Goal: Navigation & Orientation: Understand site structure

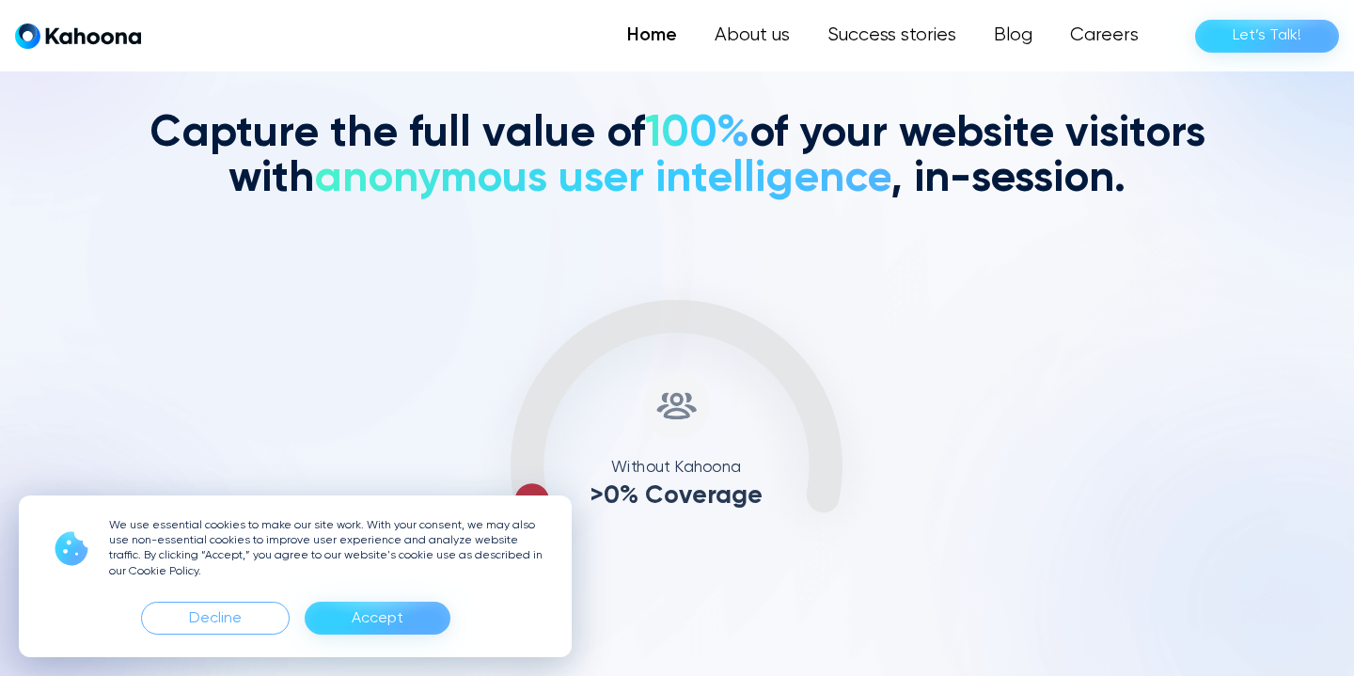
scroll to position [688, 0]
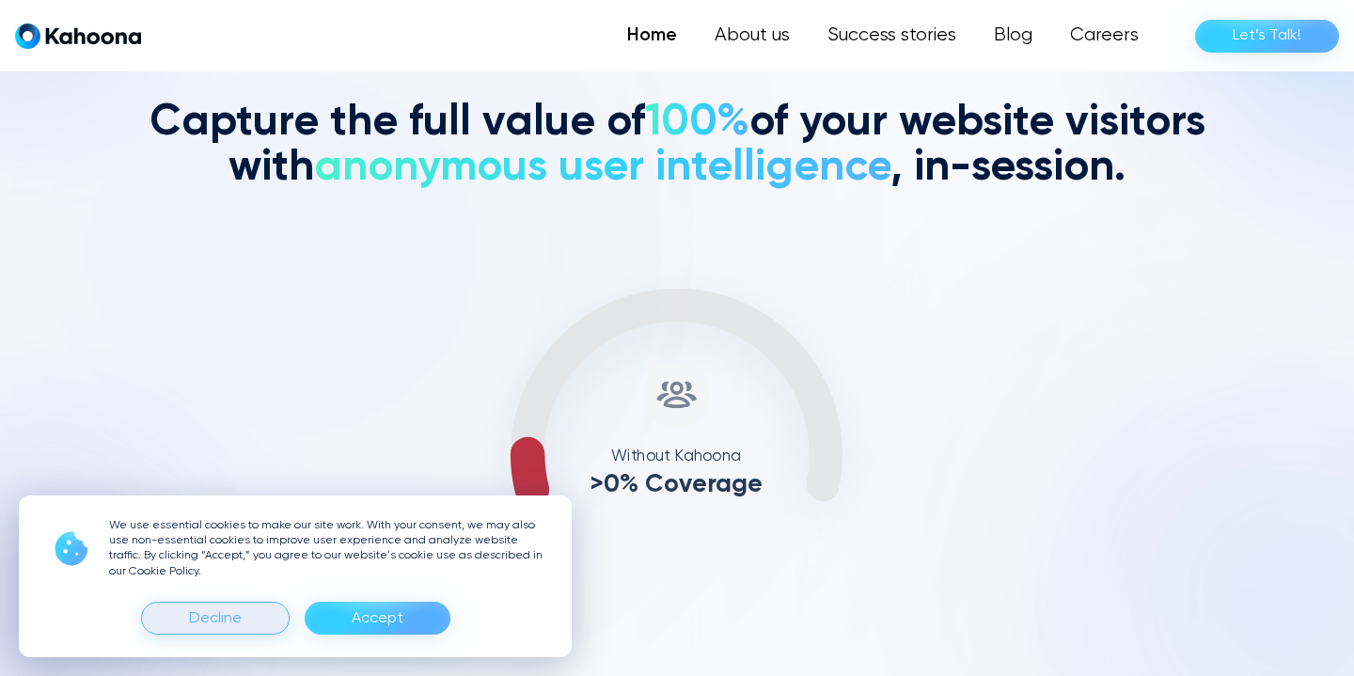
click at [252, 621] on div "Decline" at bounding box center [215, 618] width 149 height 33
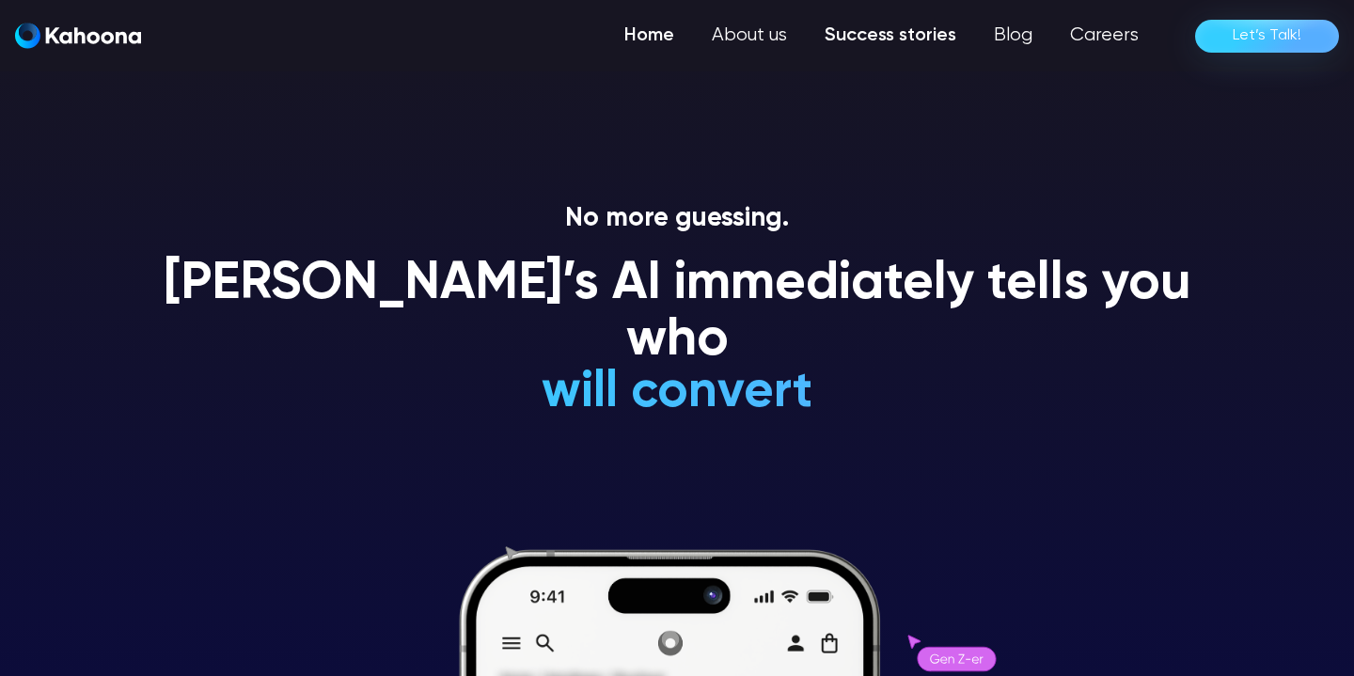
scroll to position [0, 0]
click at [771, 40] on link "About us" at bounding box center [751, 36] width 115 height 38
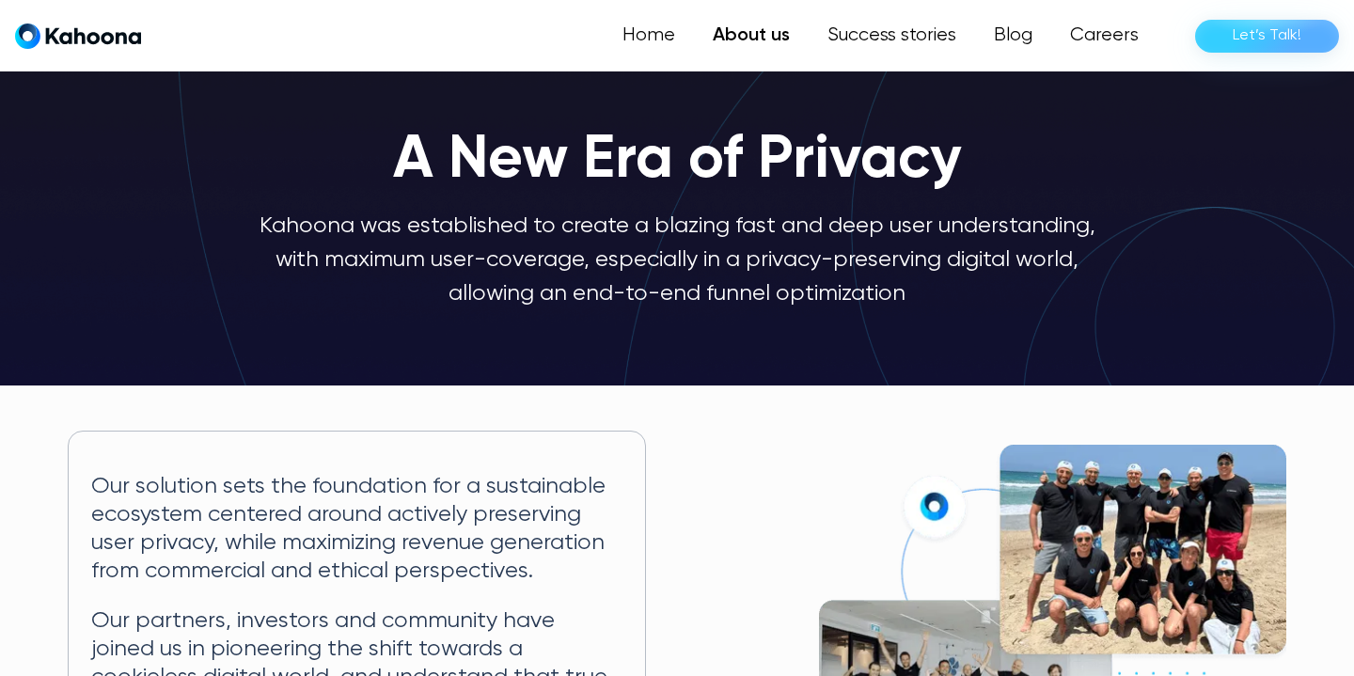
scroll to position [50, 0]
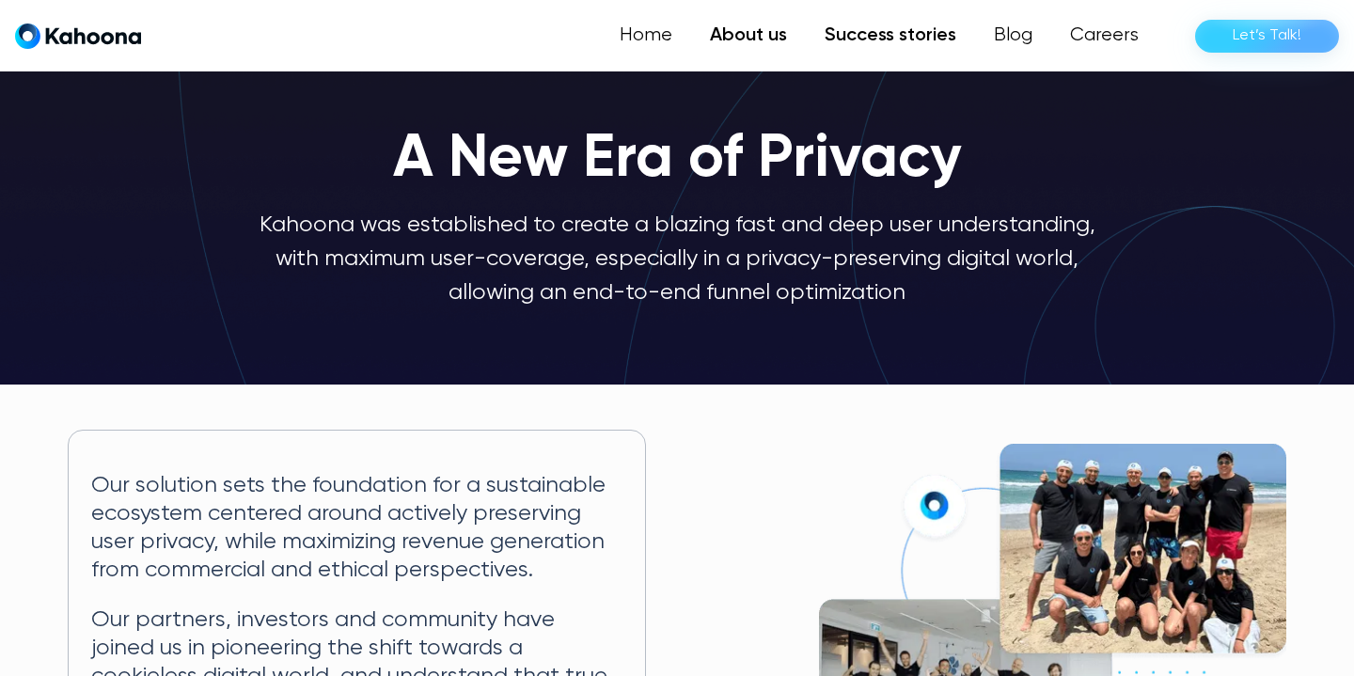
click at [887, 35] on link "Success stories" at bounding box center [890, 36] width 169 height 38
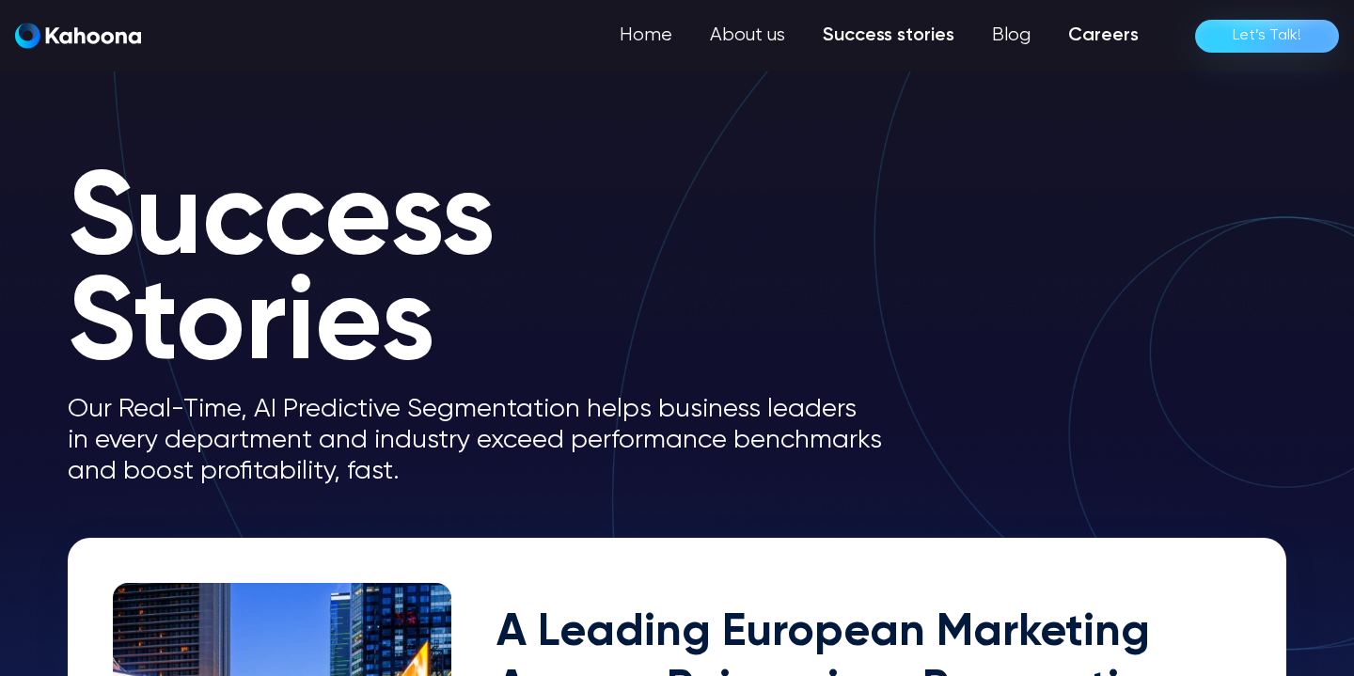
click at [1102, 39] on link "Careers" at bounding box center [1103, 36] width 108 height 38
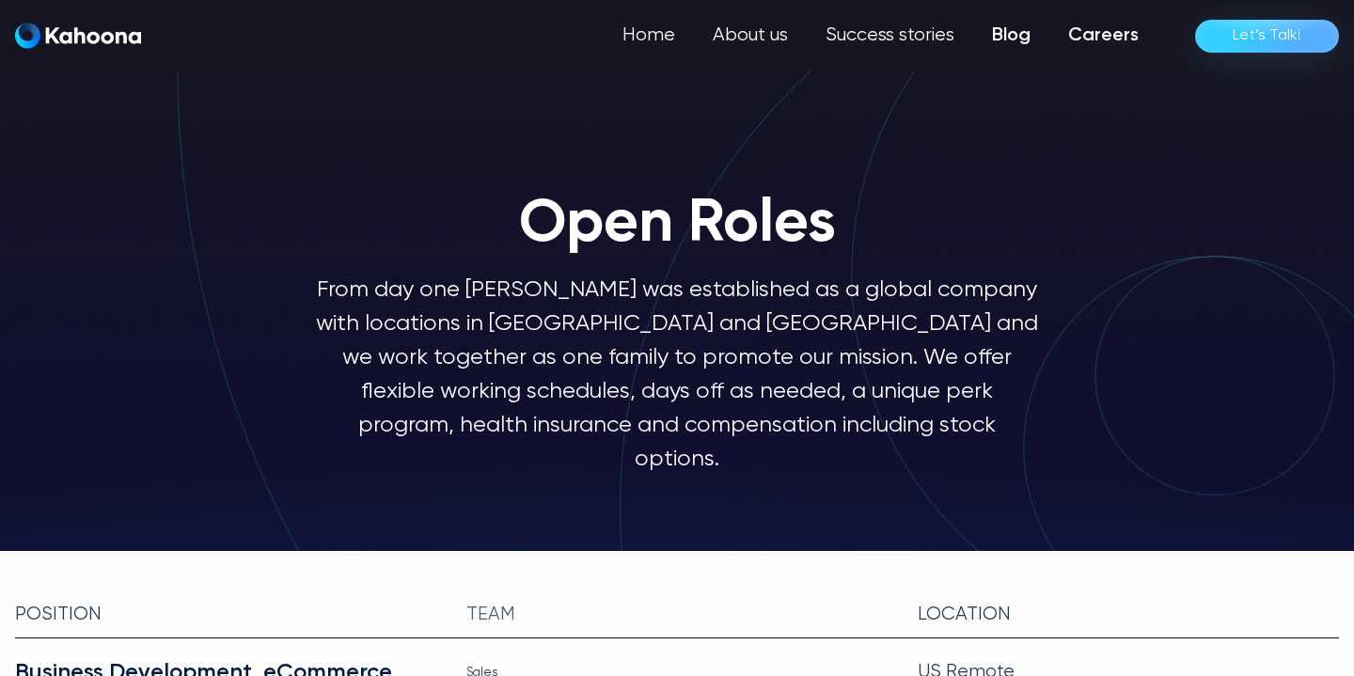
click at [1016, 38] on link "Blog" at bounding box center [1011, 36] width 76 height 38
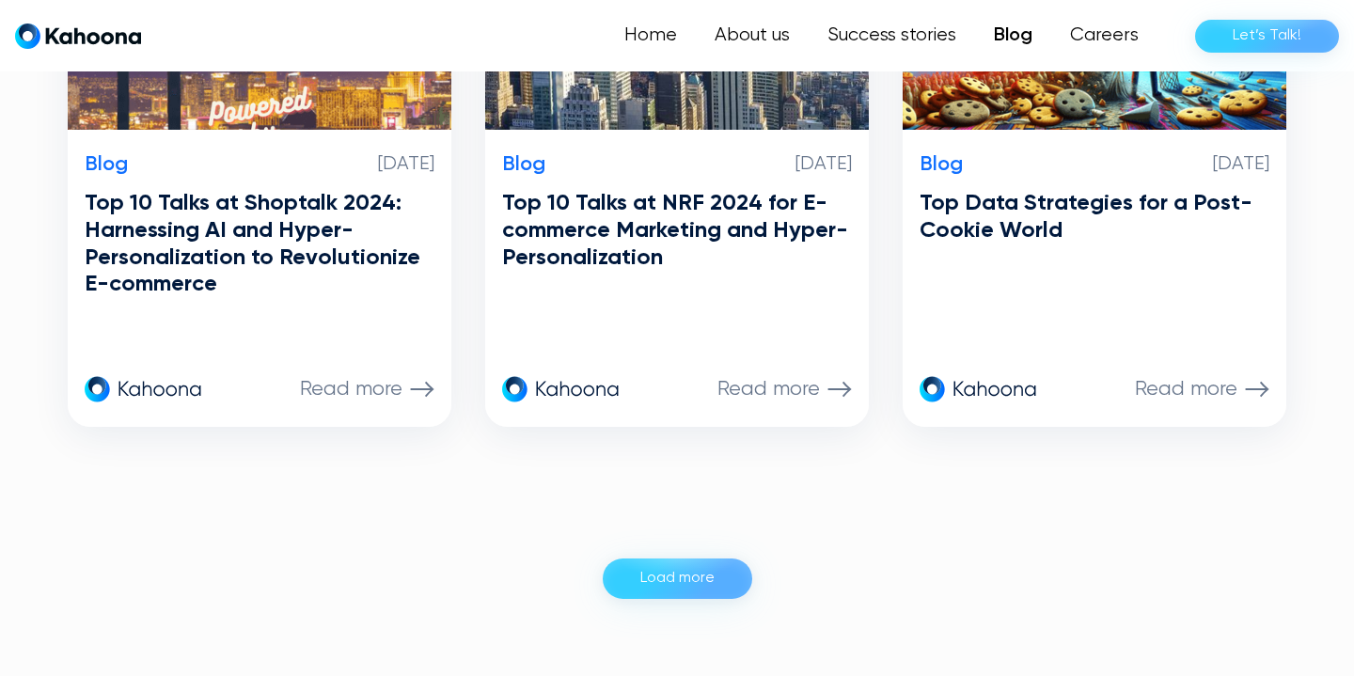
scroll to position [1831, 0]
click at [698, 583] on div "Load more" at bounding box center [677, 577] width 74 height 30
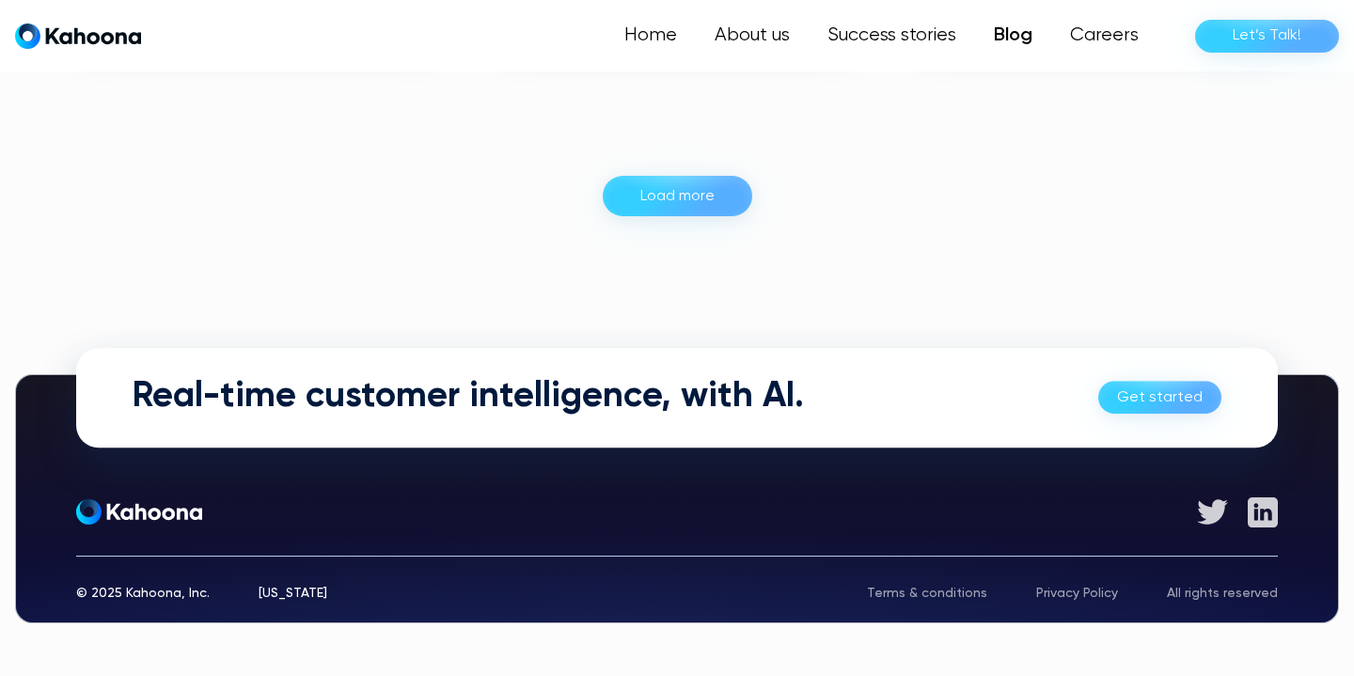
scroll to position [3967, 0]
click at [682, 202] on div "Load more" at bounding box center [677, 196] width 74 height 30
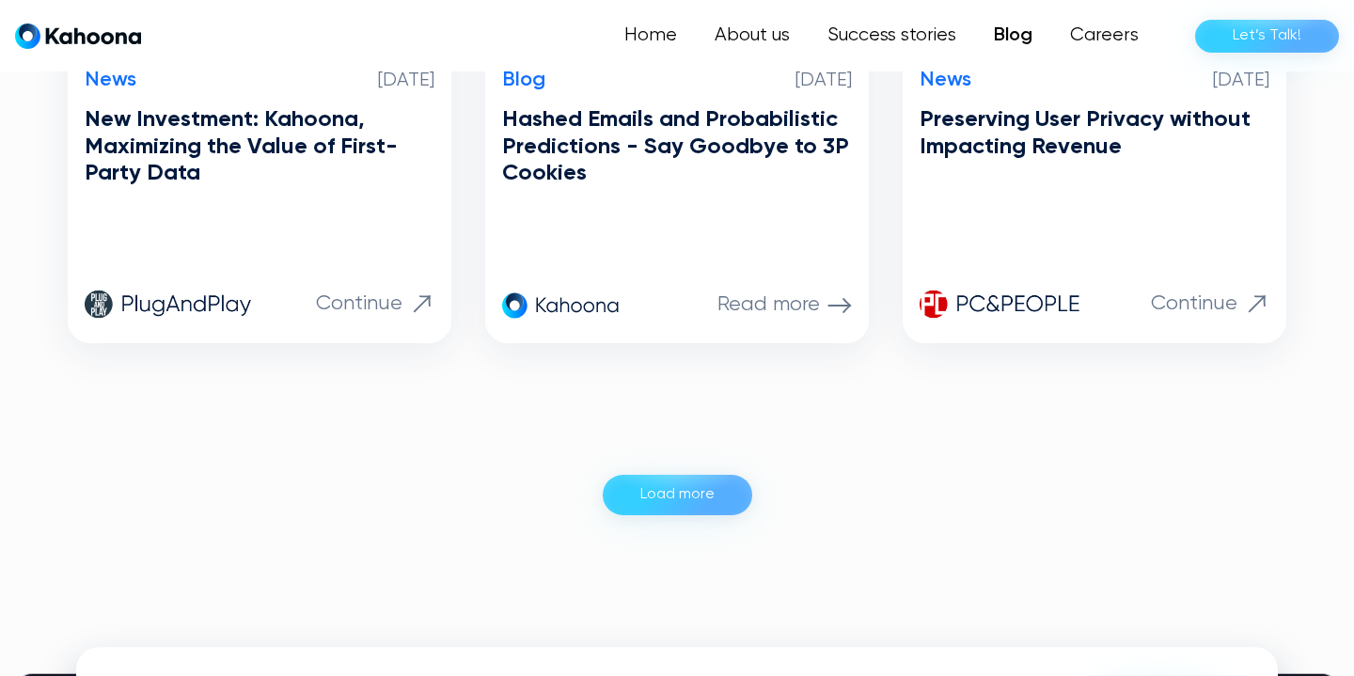
scroll to position [5423, 0]
click at [669, 494] on div "Load more" at bounding box center [677, 494] width 74 height 30
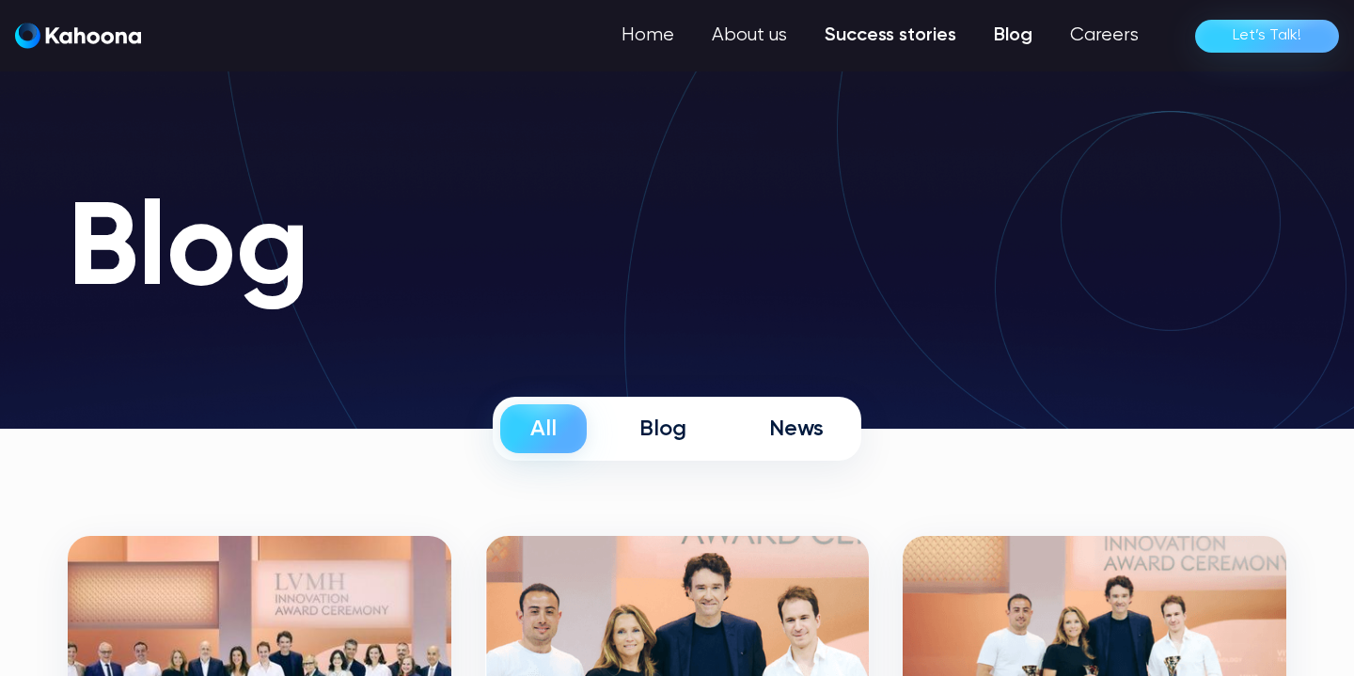
scroll to position [0, 0]
click at [874, 25] on link "Success stories" at bounding box center [890, 36] width 169 height 38
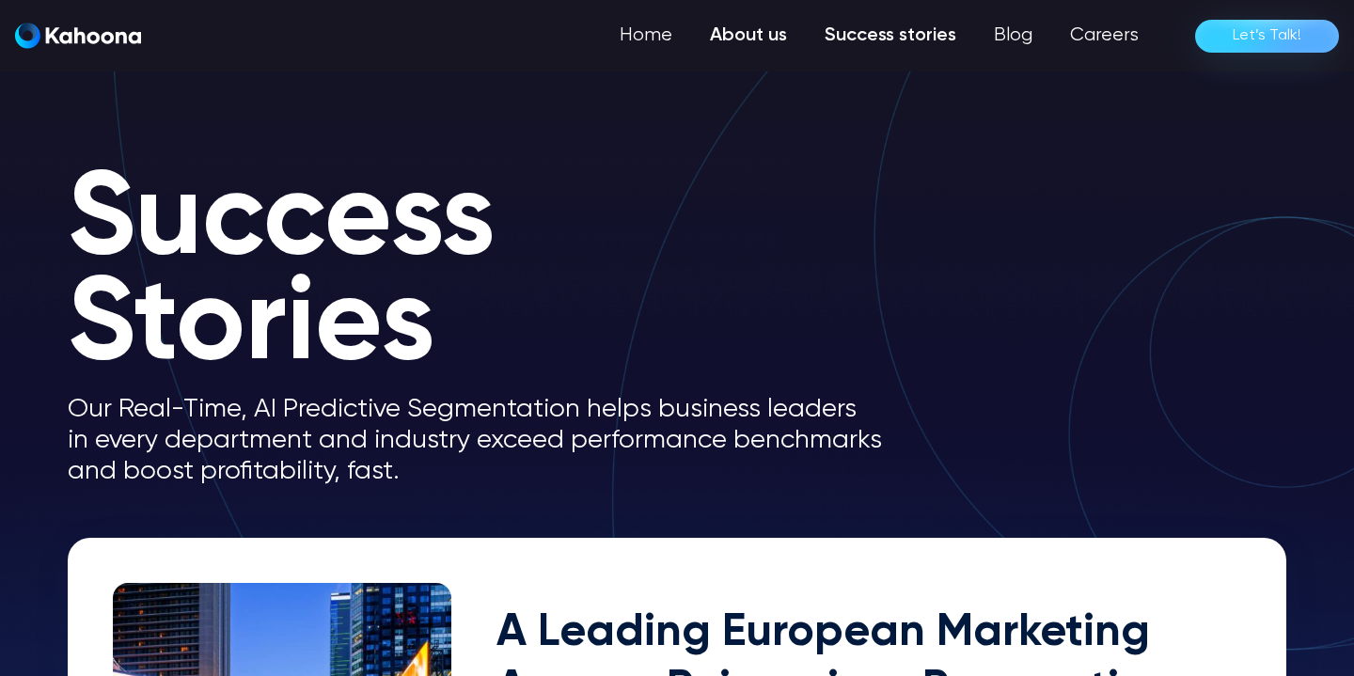
click at [757, 36] on link "About us" at bounding box center [748, 36] width 115 height 38
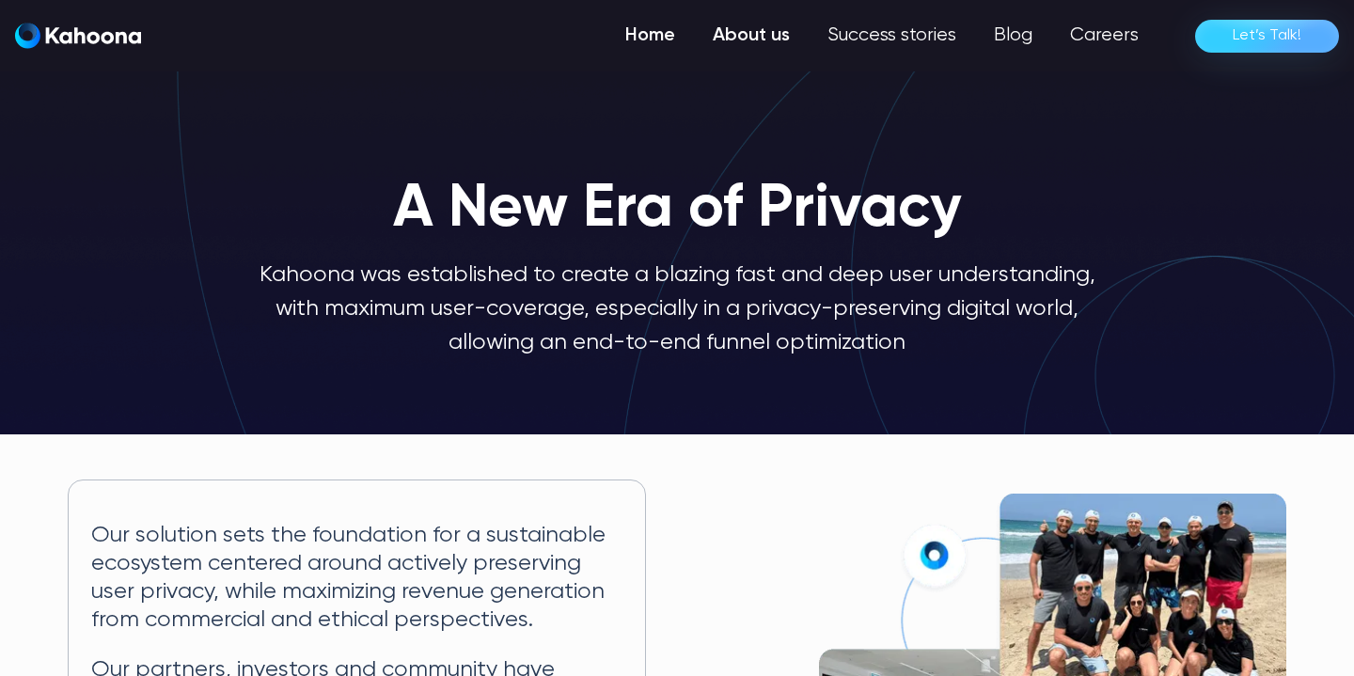
click at [643, 35] on link "Home" at bounding box center [649, 36] width 87 height 38
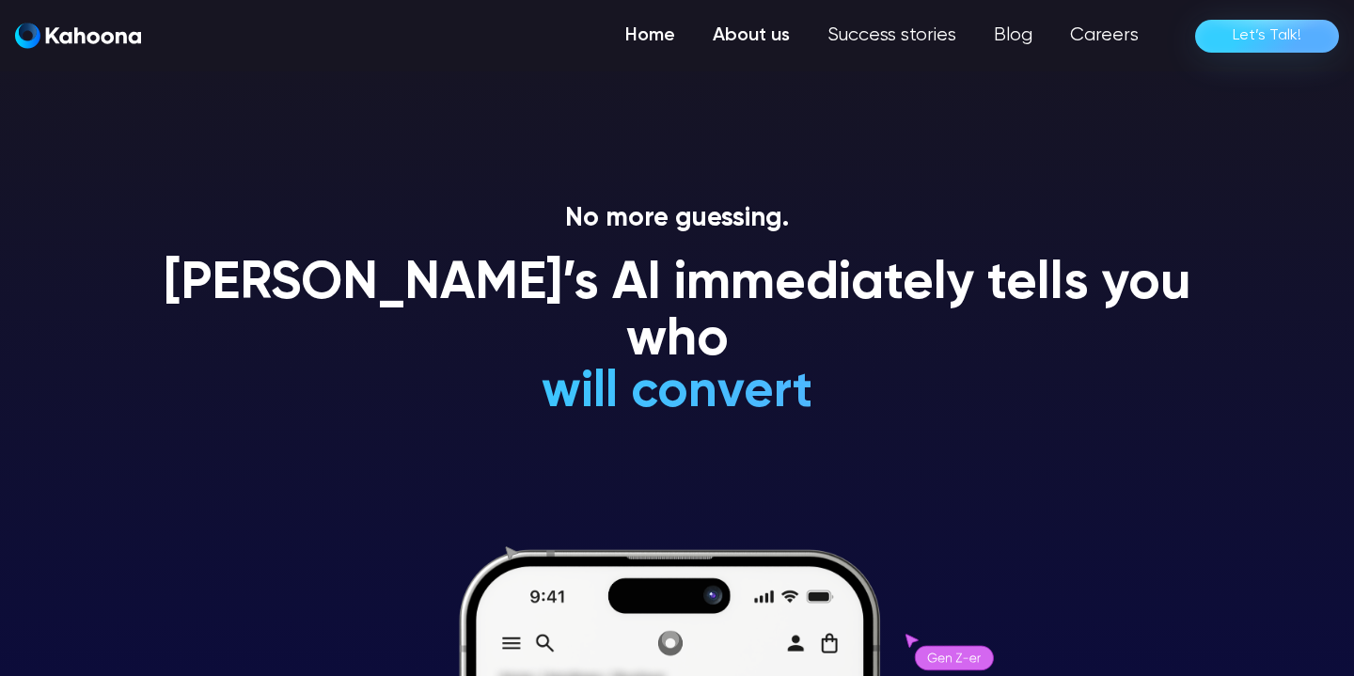
click at [746, 40] on link "About us" at bounding box center [751, 36] width 115 height 38
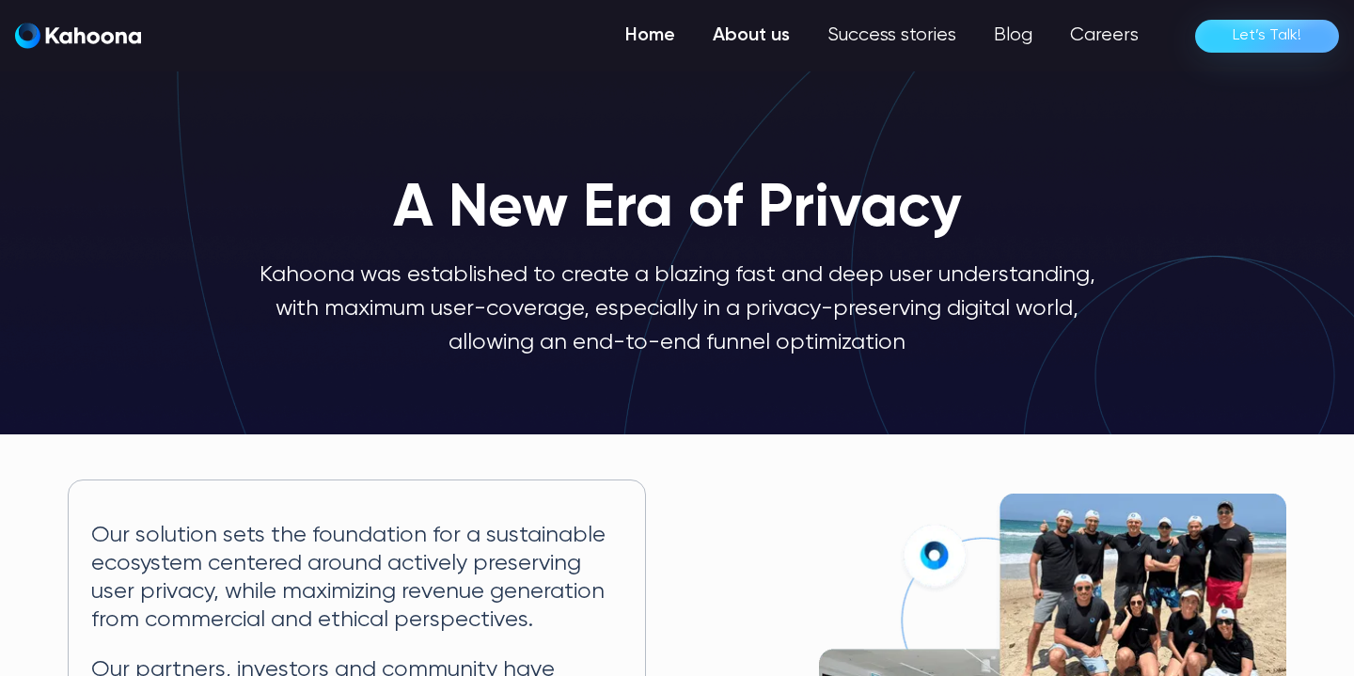
click at [655, 37] on link "Home" at bounding box center [649, 36] width 87 height 38
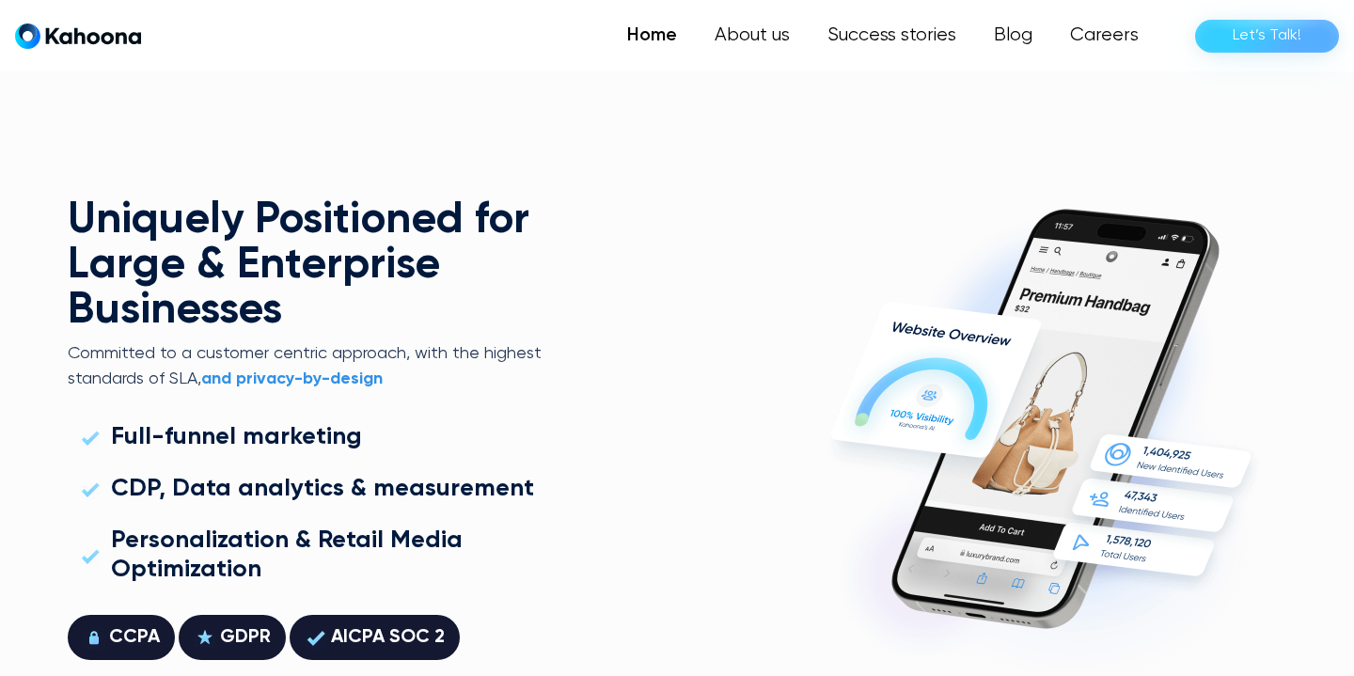
scroll to position [4908, 0]
